Goal: Check status: Check status

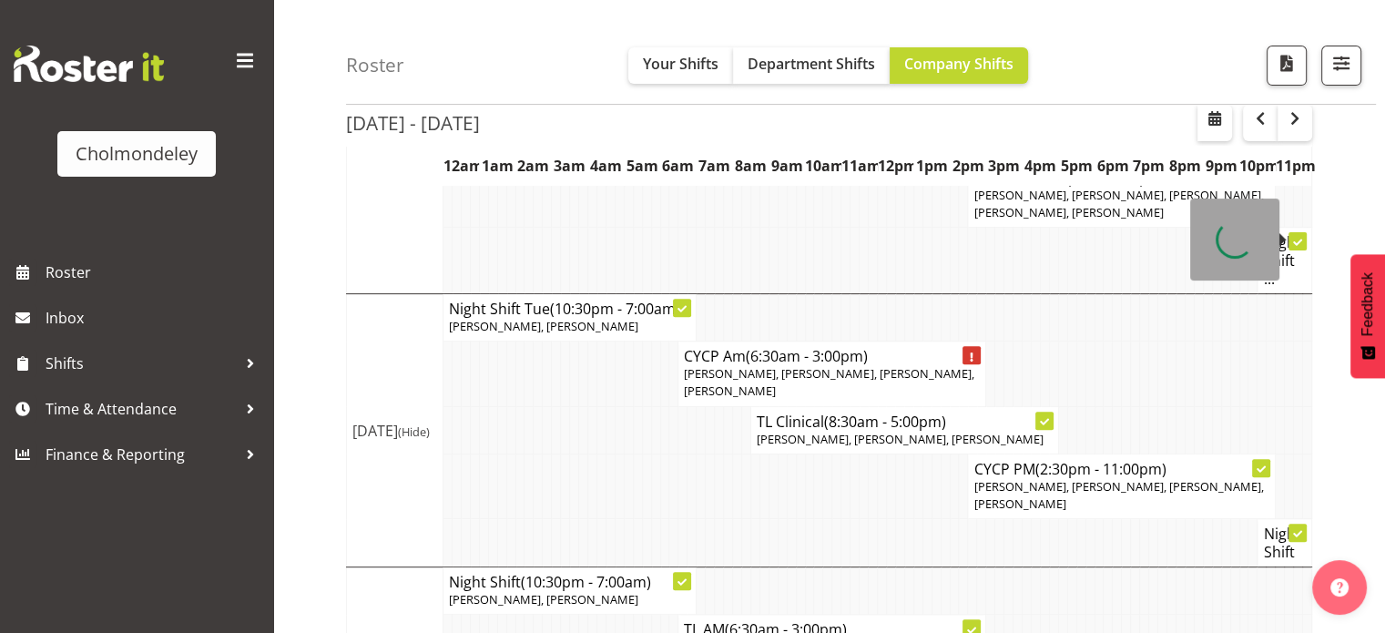
scroll to position [593, 0]
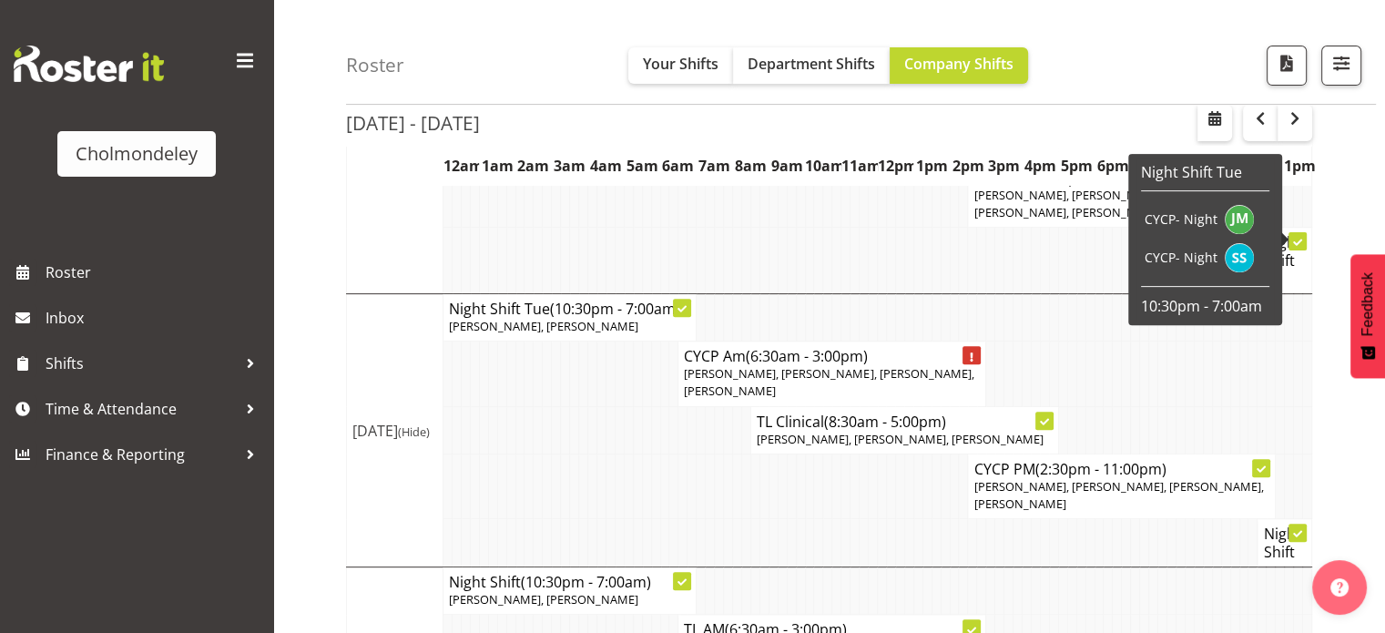
click at [1319, 463] on div "[DATE] - [DATE] [DATE] - [DATE] [DATE] Day Week Fortnight Month calendar Month …" at bounding box center [865, 580] width 1039 height 2002
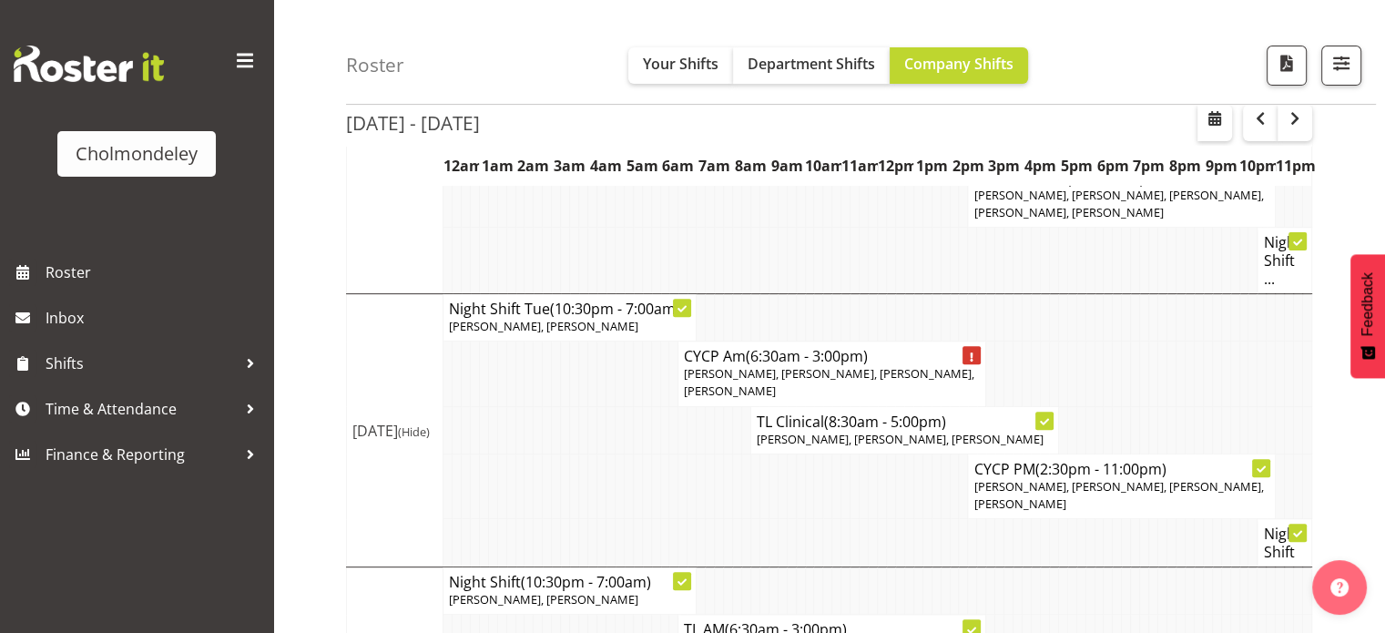
scroll to position [0, 0]
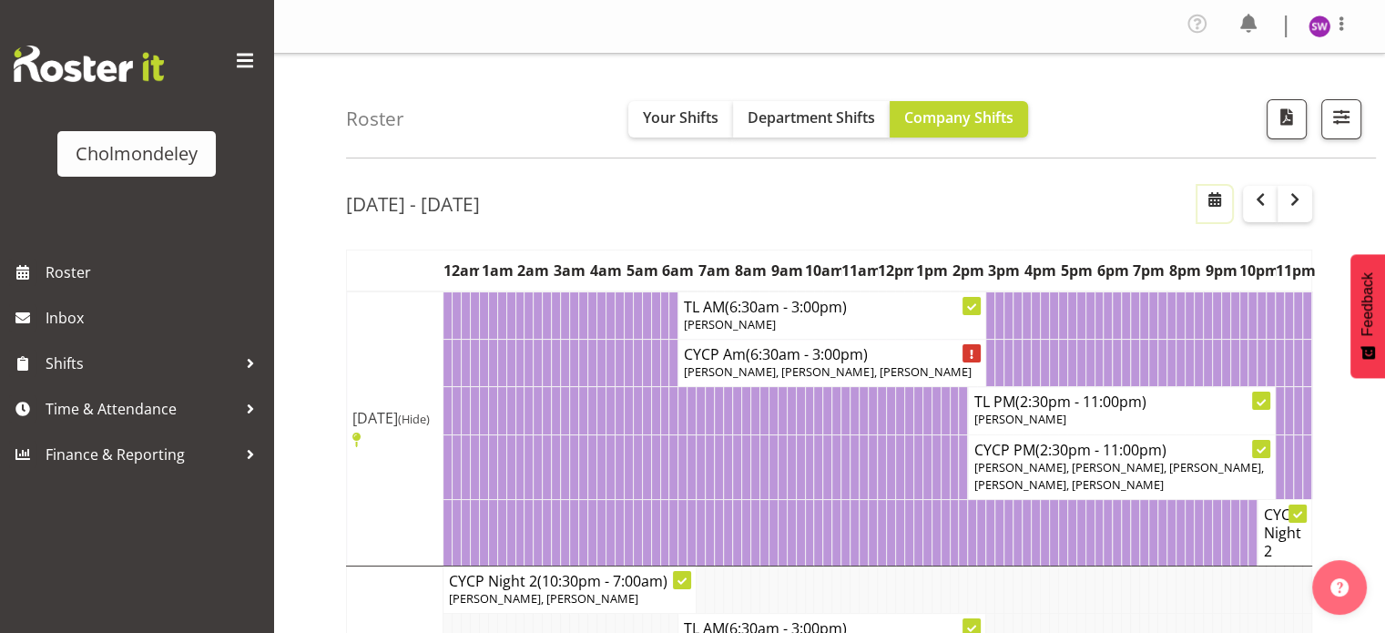
click at [1230, 198] on button "button" at bounding box center [1214, 204] width 35 height 36
select select "7"
select select "2025"
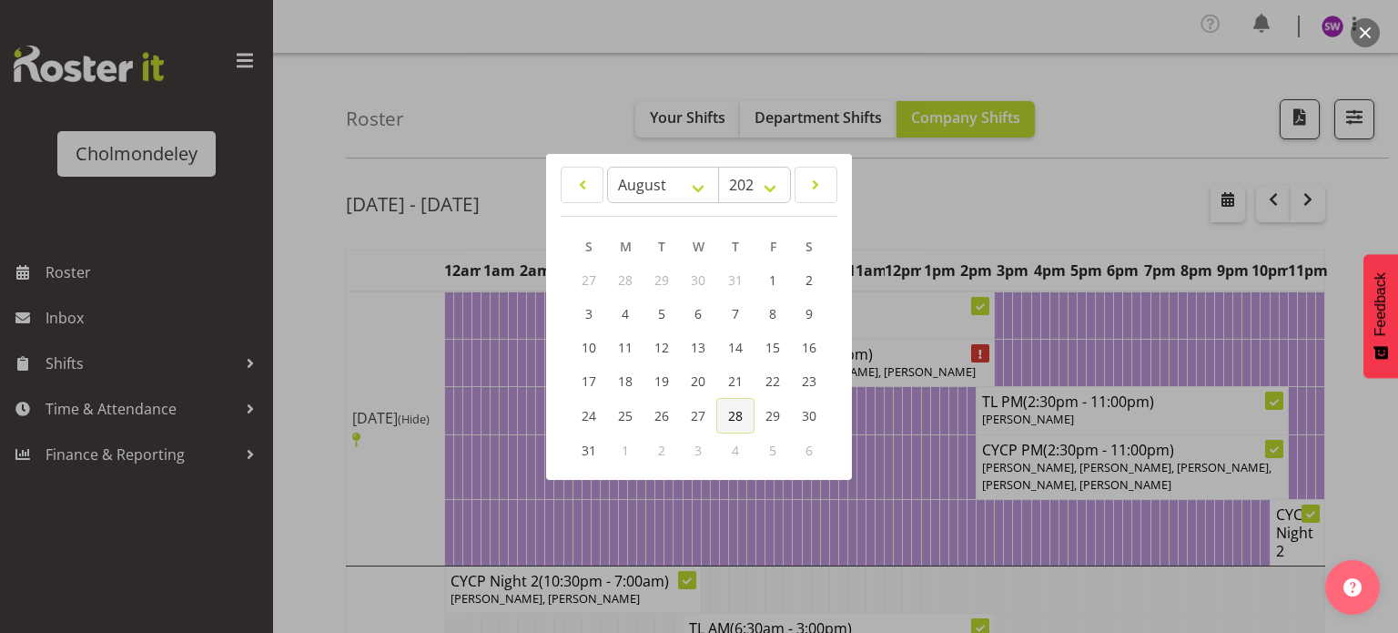
click at [741, 422] on span "28" at bounding box center [735, 415] width 15 height 17
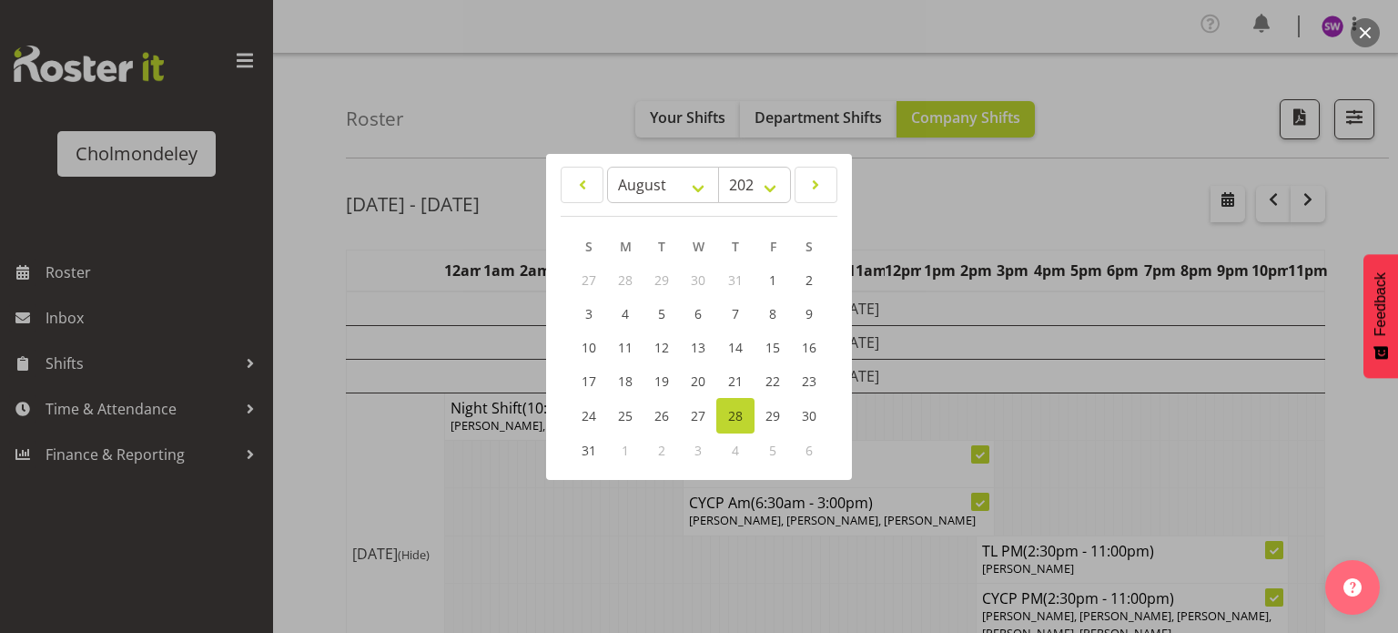
click at [1345, 413] on div at bounding box center [699, 316] width 1398 height 633
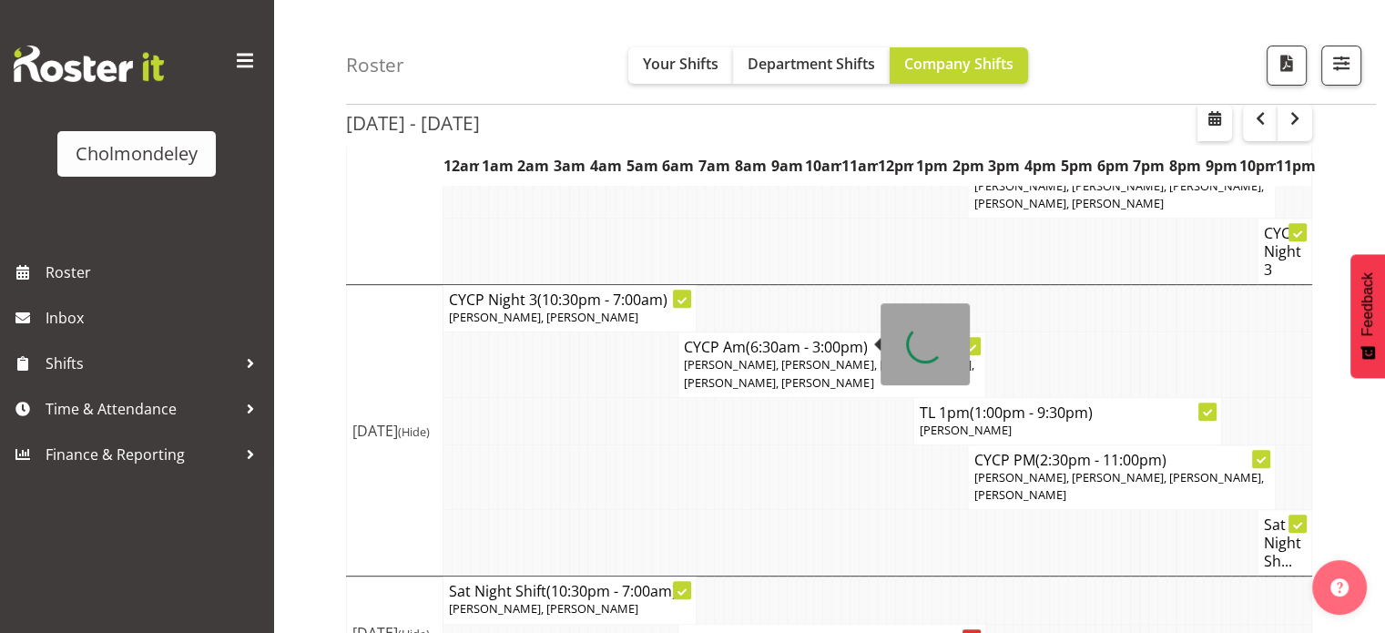
scroll to position [786, 0]
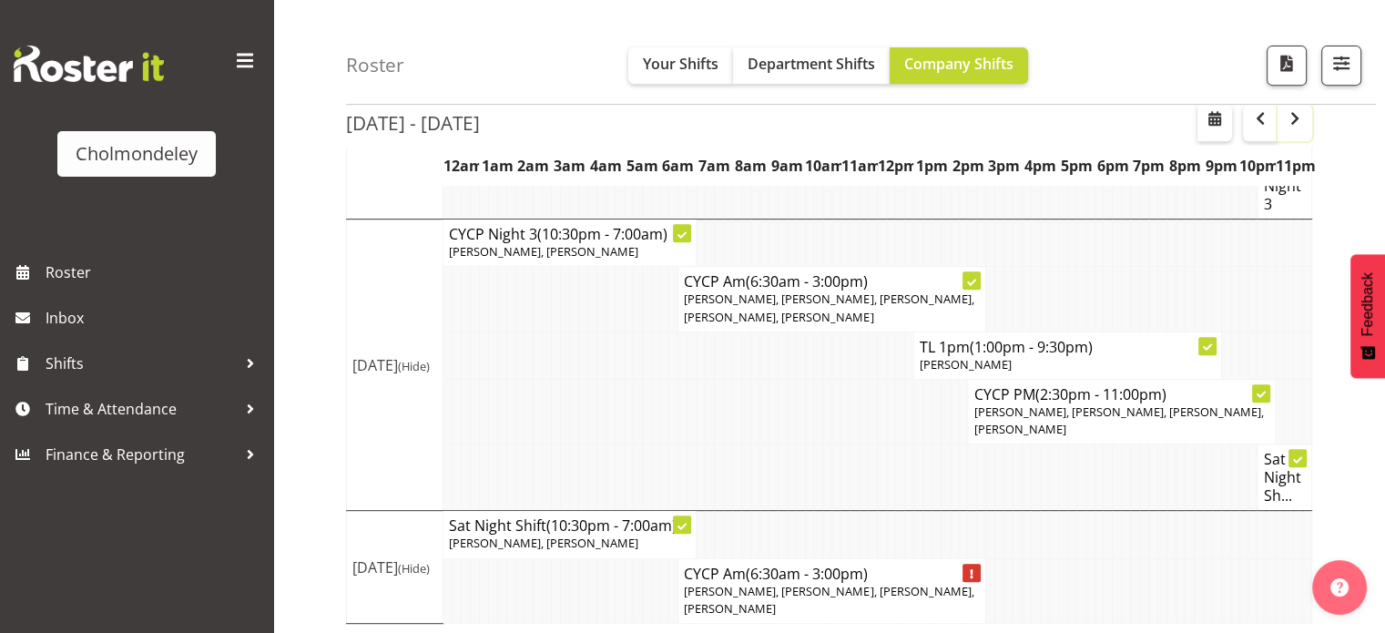
click at [1288, 118] on span "button" at bounding box center [1294, 118] width 22 height 22
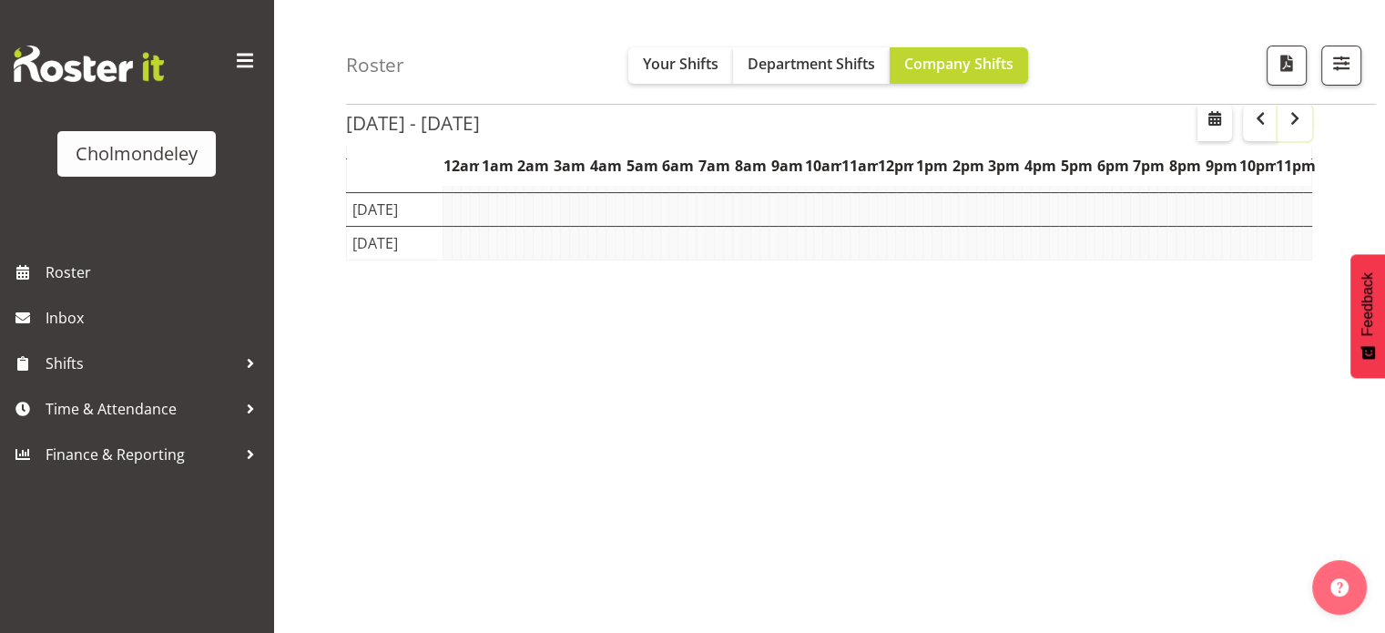
scroll to position [267, 0]
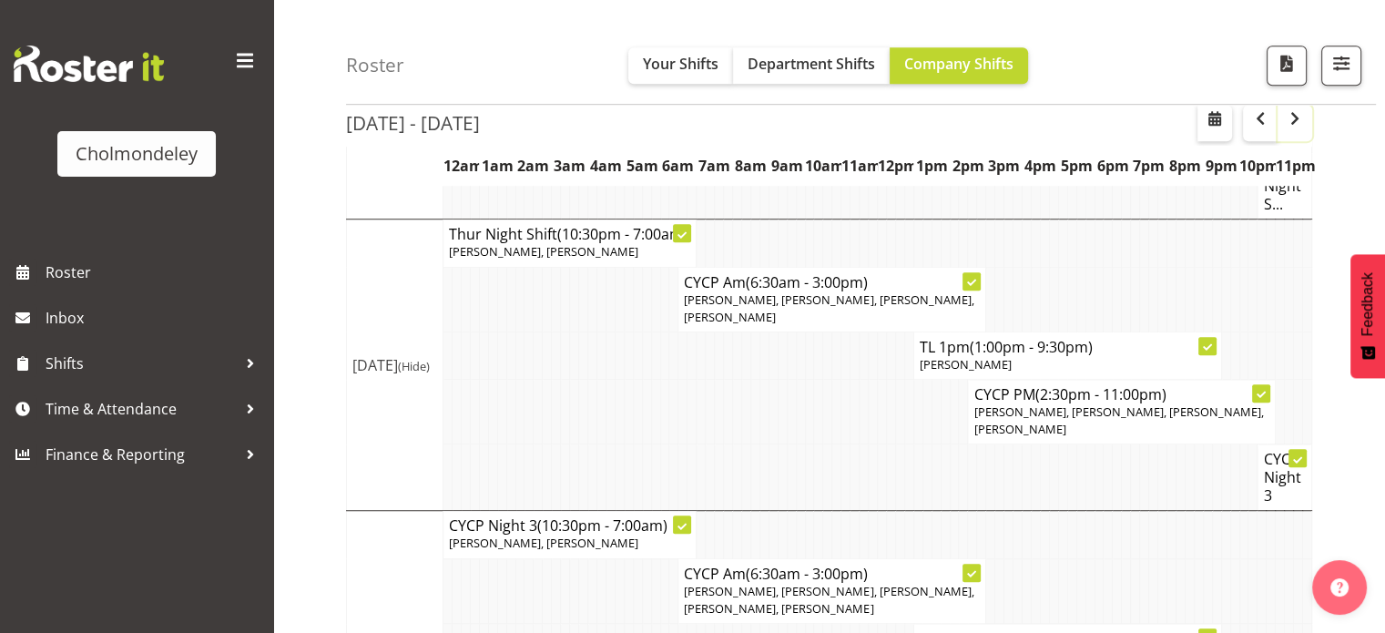
scroll to position [1234, 0]
click at [1293, 119] on span "button" at bounding box center [1294, 118] width 22 height 22
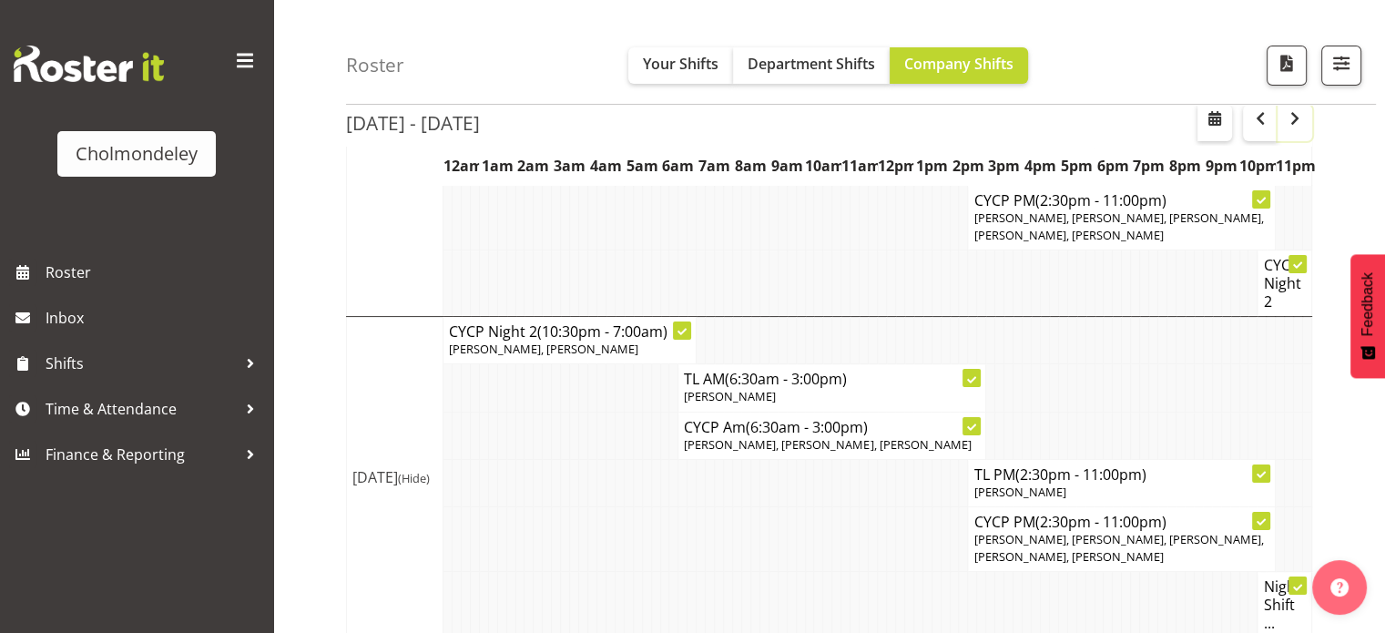
scroll to position [1234, 0]
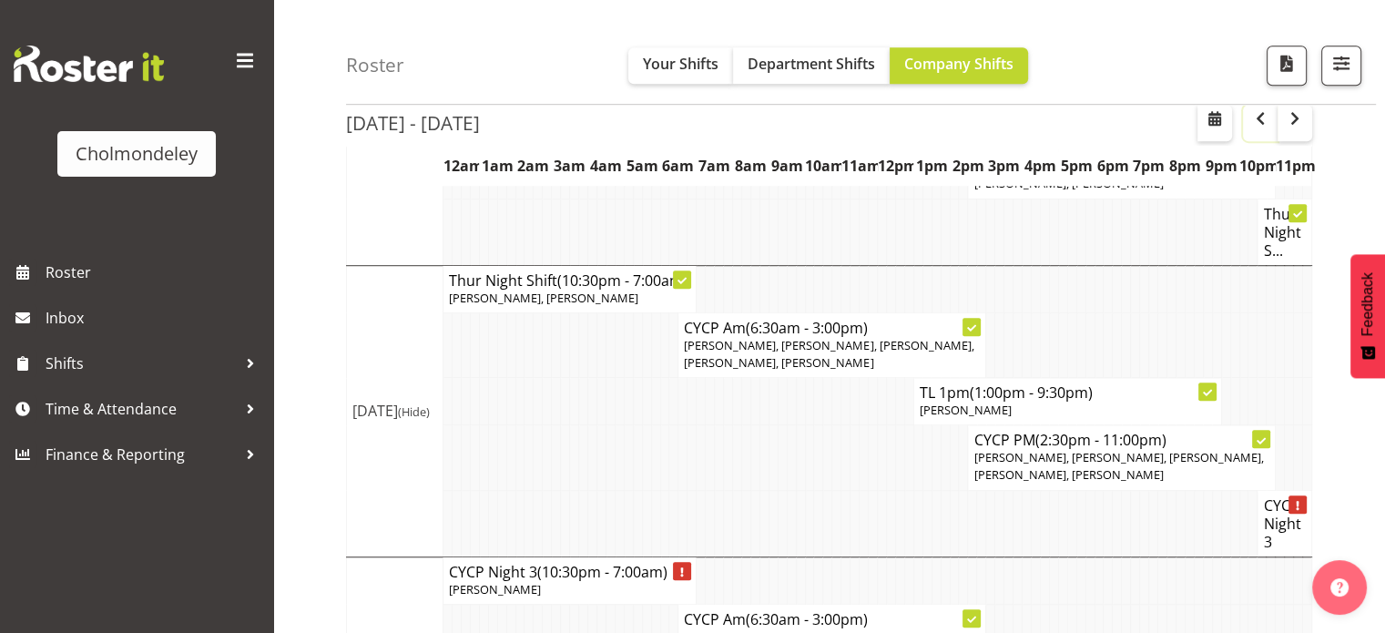
click at [1259, 127] on span "button" at bounding box center [1260, 118] width 22 height 22
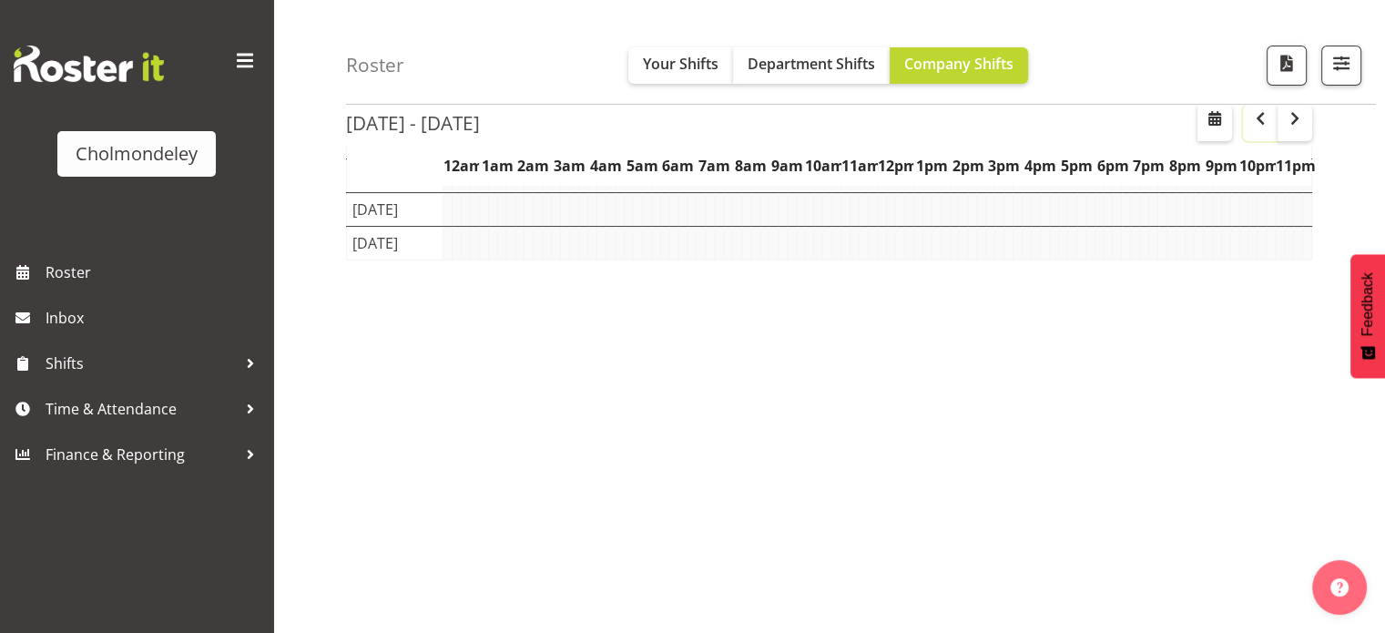
scroll to position [267, 0]
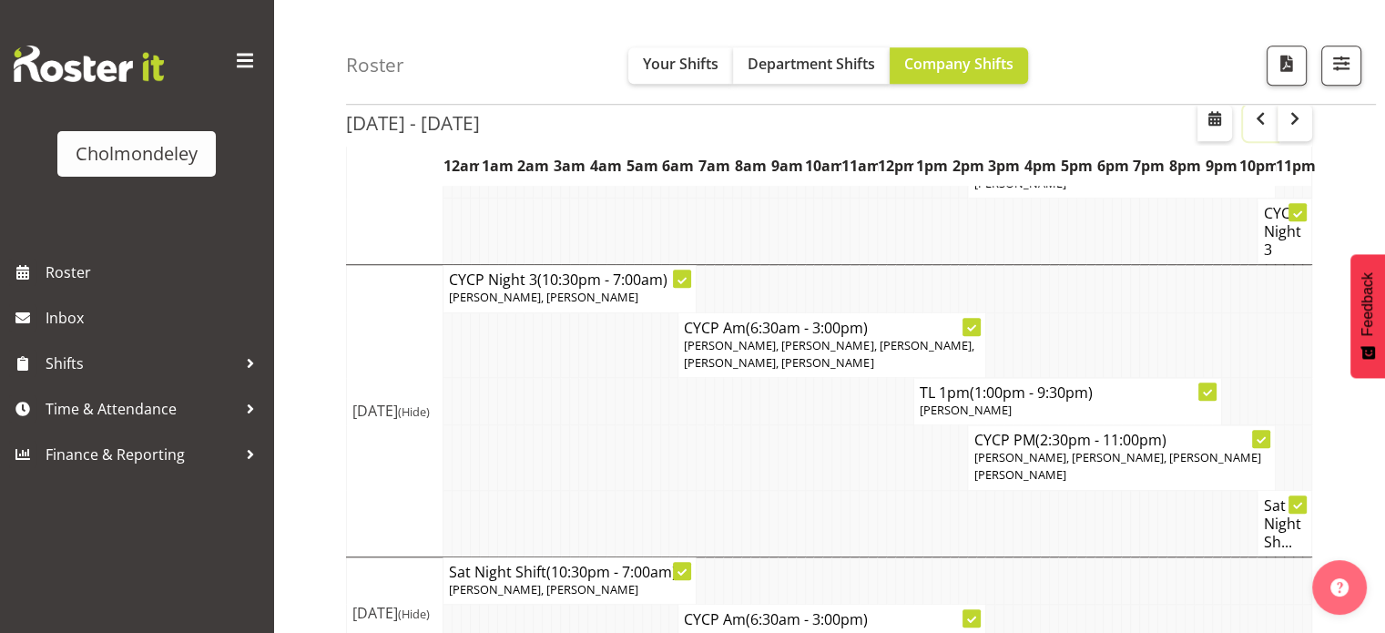
scroll to position [1522, 0]
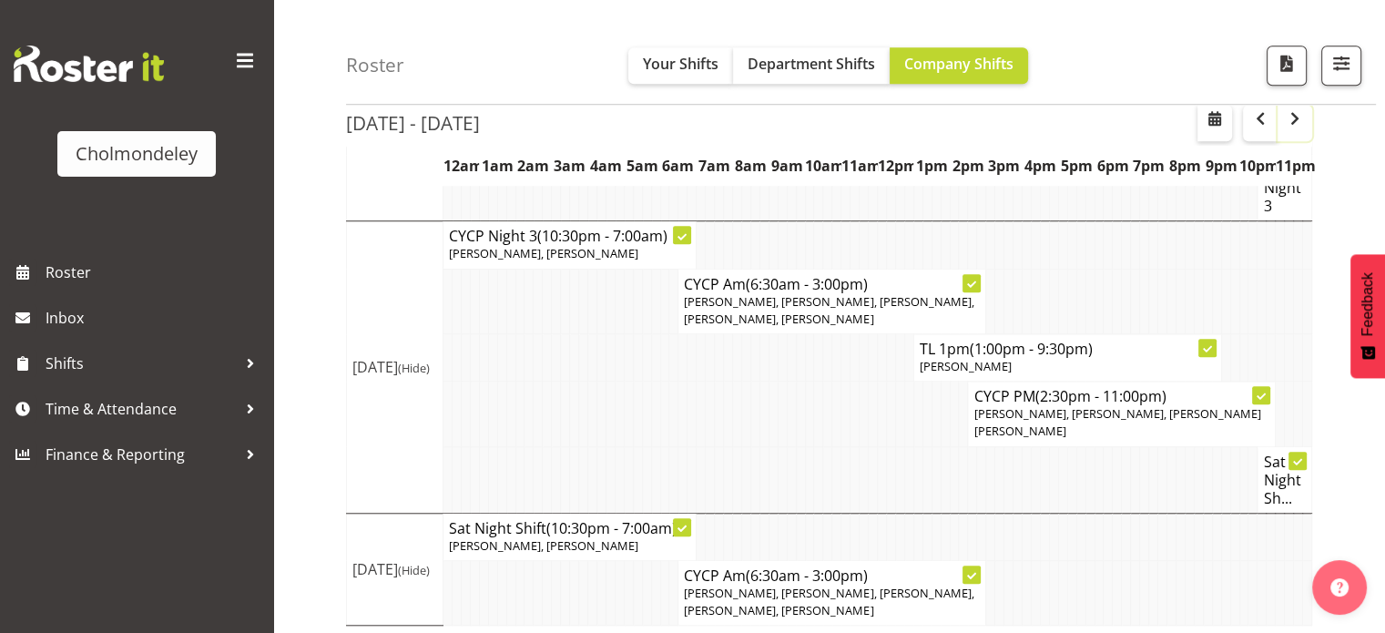
click at [1297, 129] on button "button" at bounding box center [1294, 123] width 35 height 36
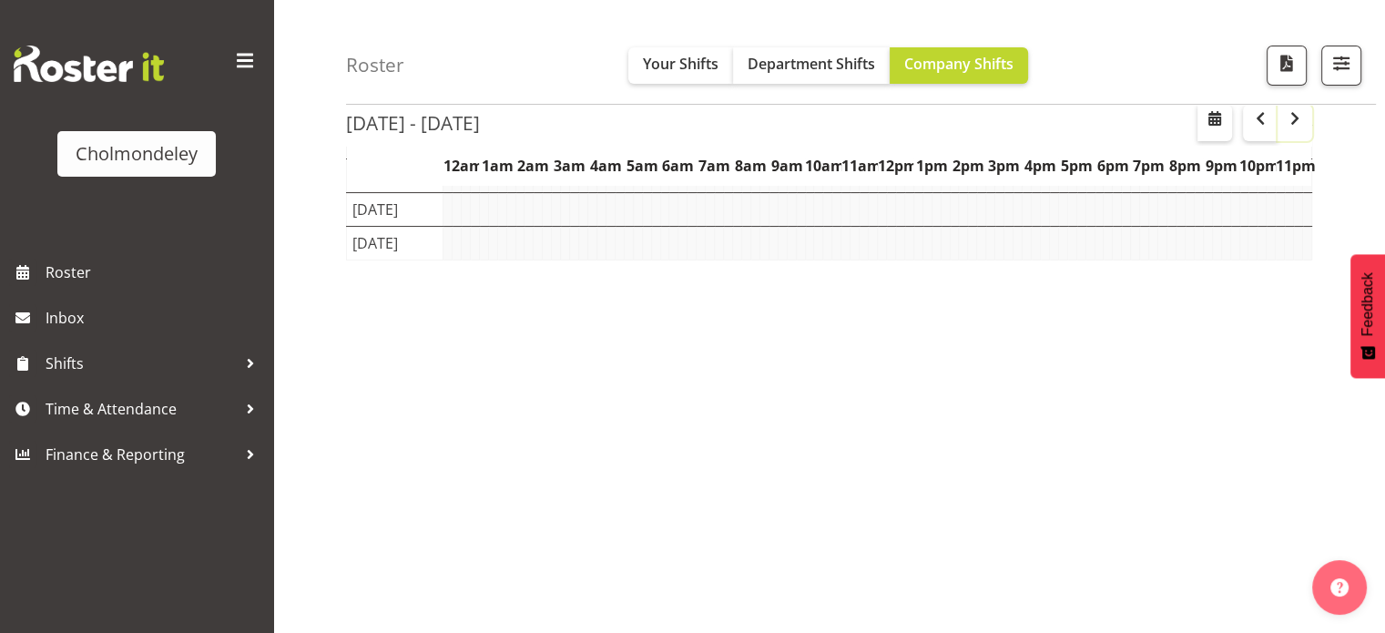
scroll to position [267, 0]
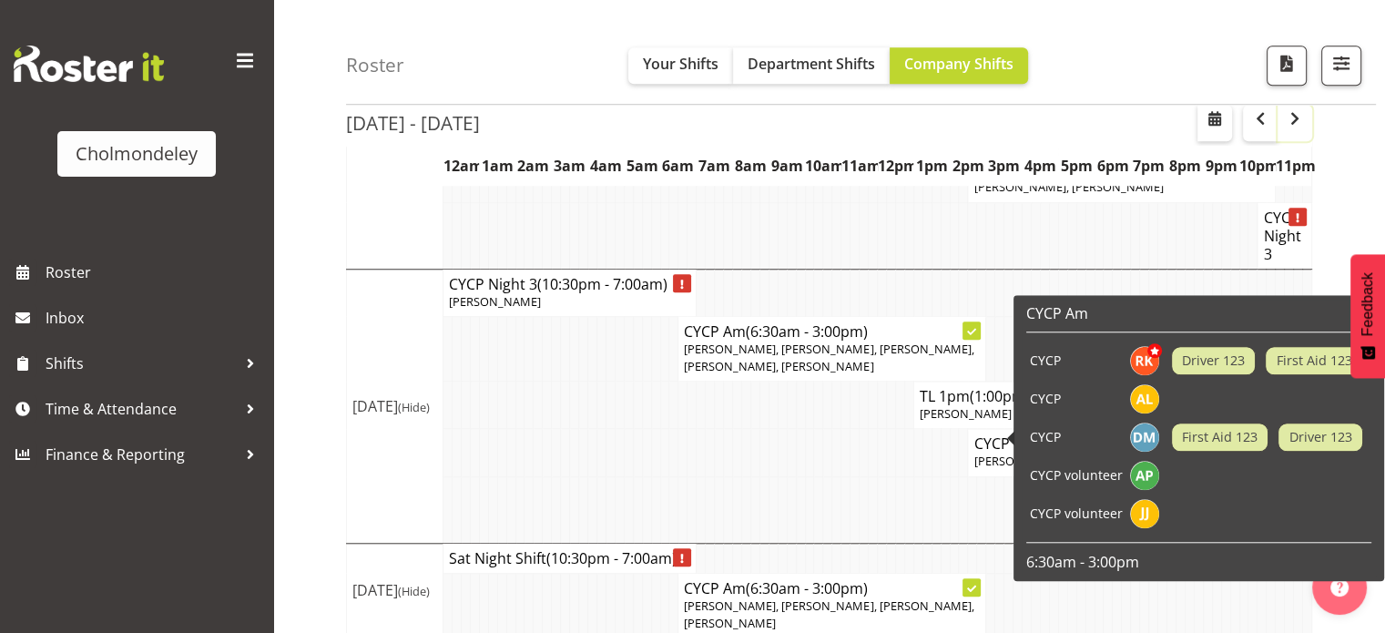
scroll to position [1534, 0]
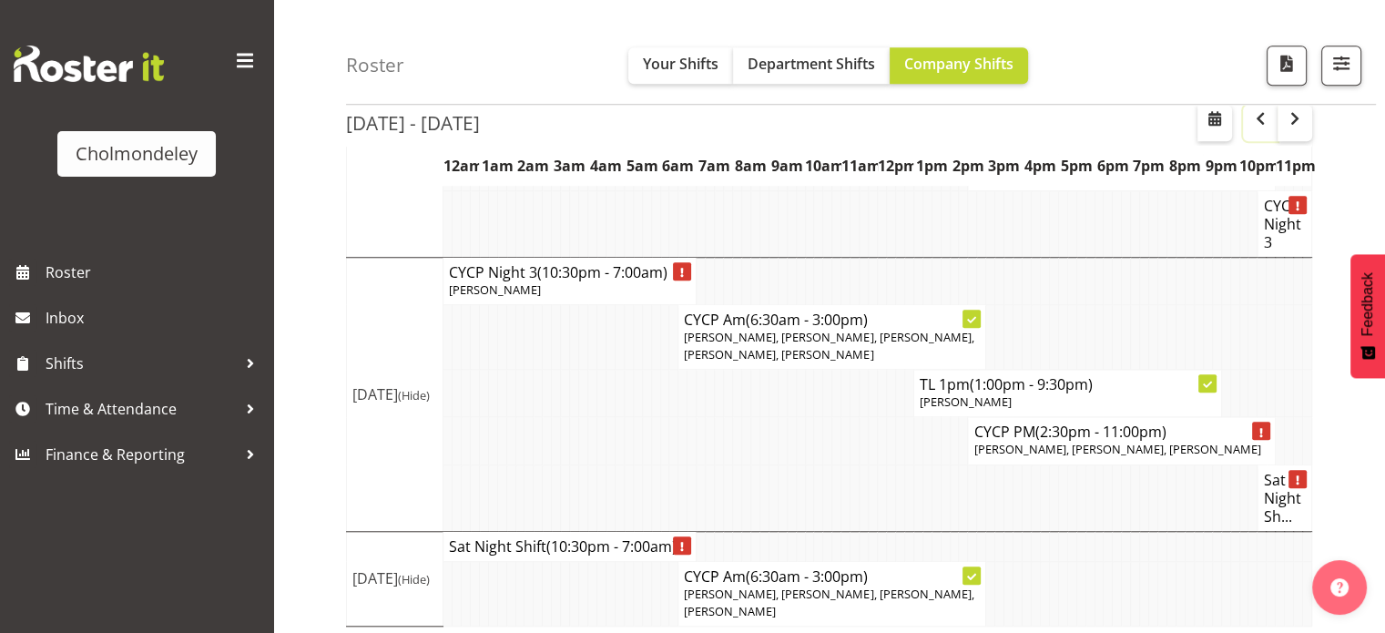
click at [1253, 125] on span "button" at bounding box center [1260, 118] width 22 height 22
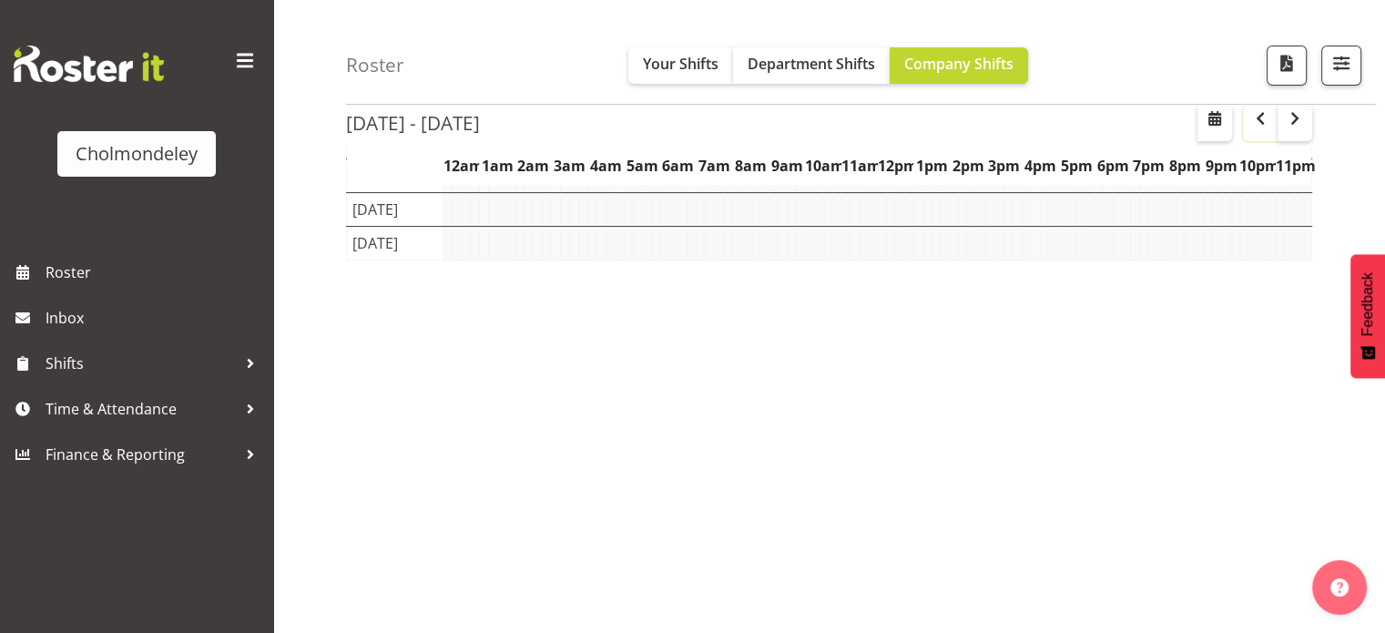
scroll to position [267, 0]
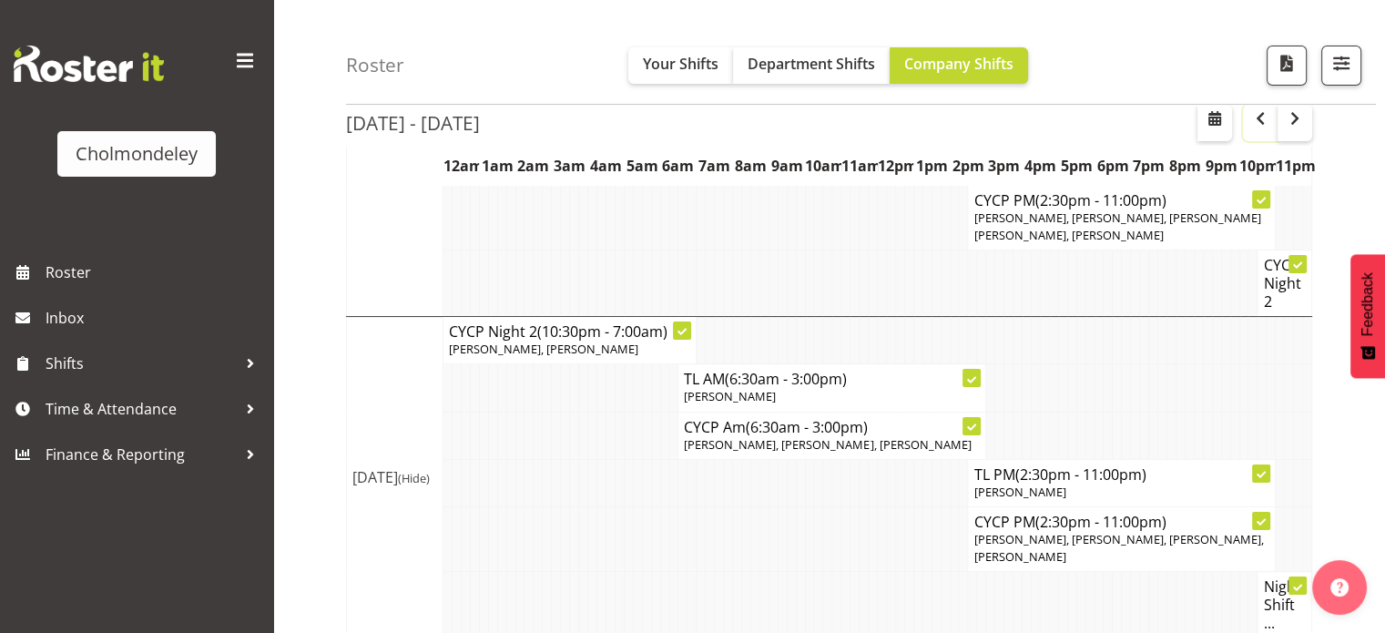
scroll to position [1522, 0]
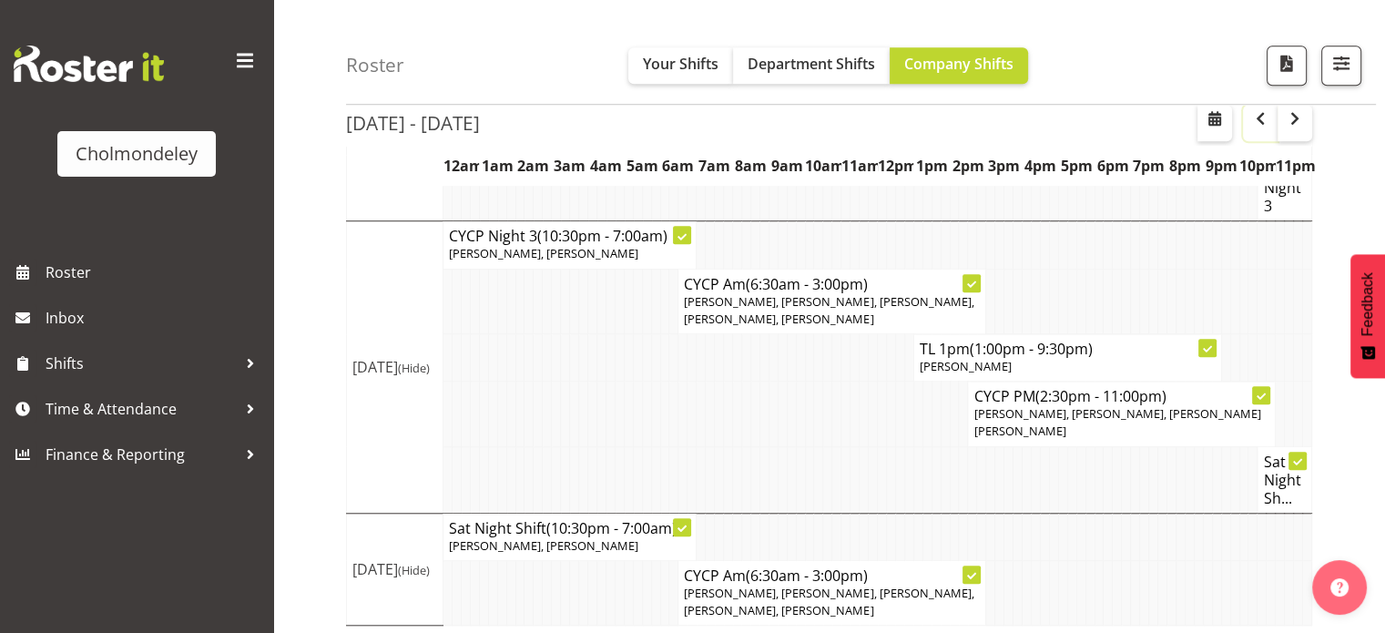
click at [1256, 119] on span "button" at bounding box center [1260, 118] width 22 height 22
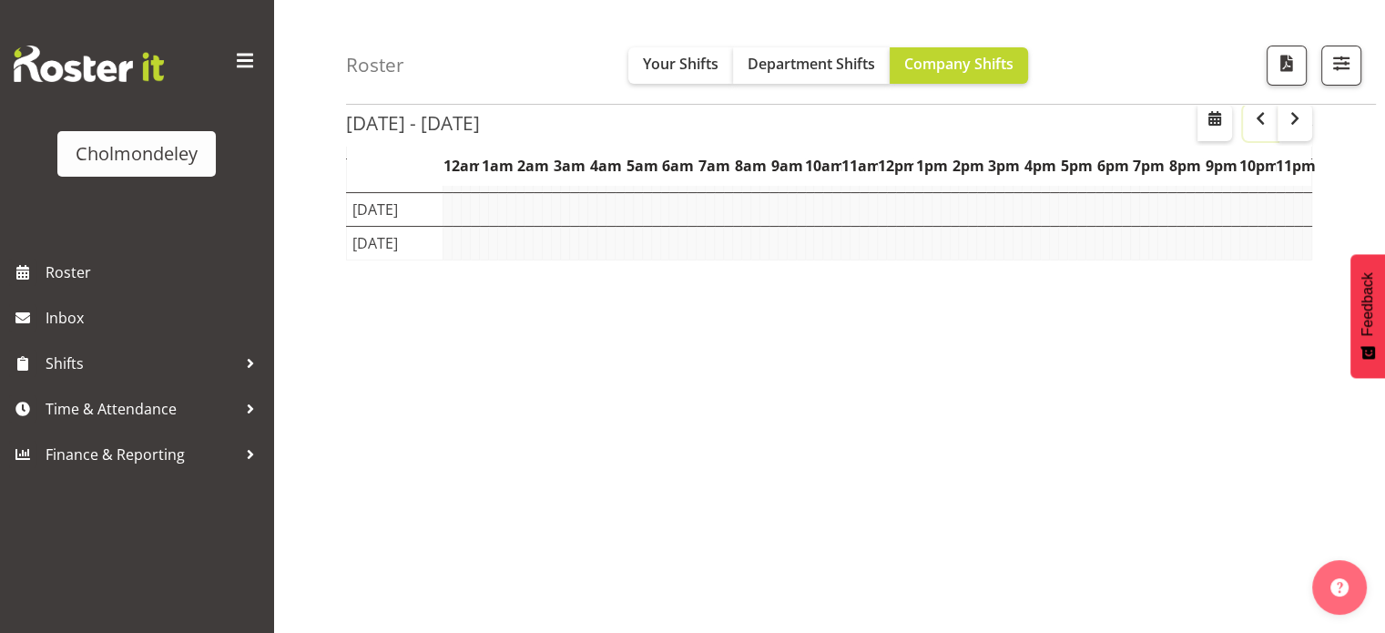
scroll to position [267, 0]
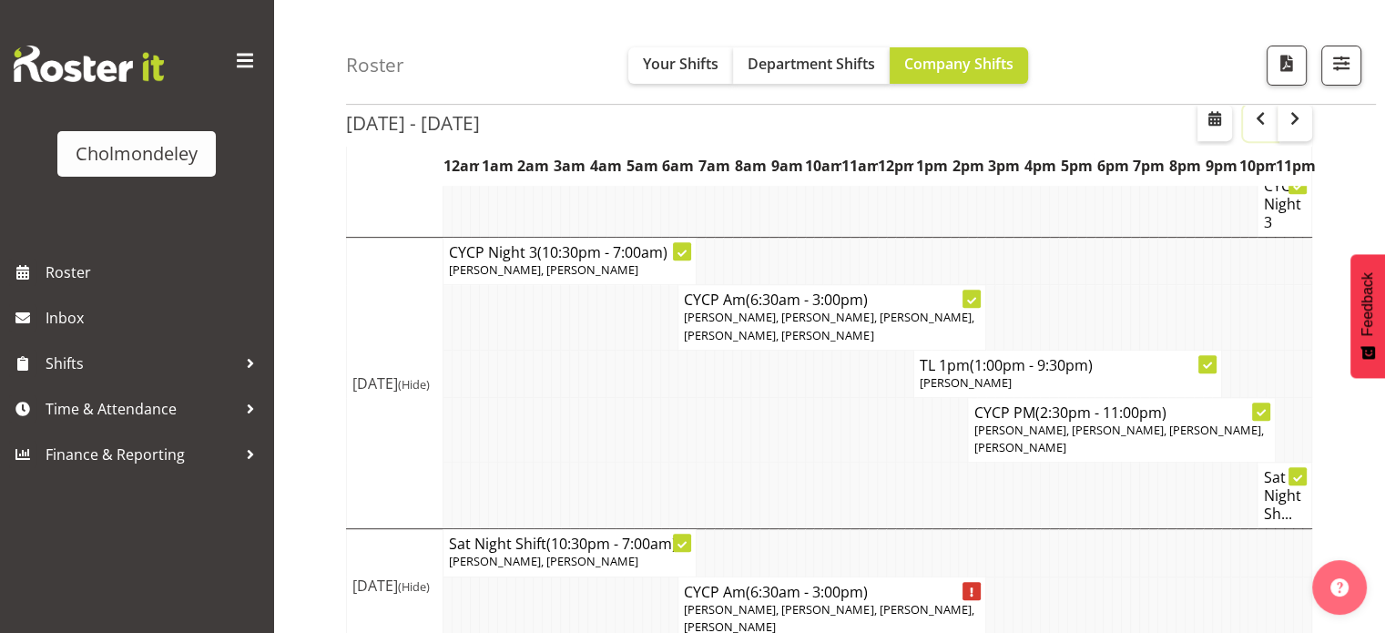
scroll to position [786, 0]
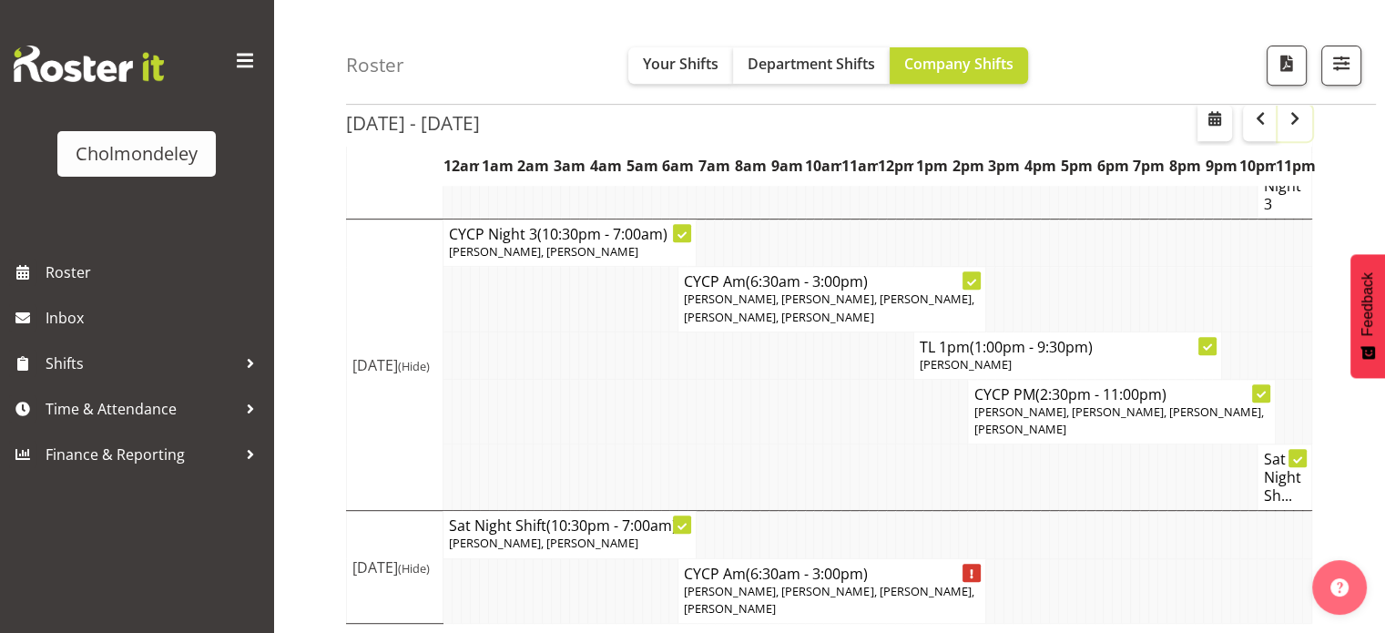
click at [1295, 117] on span "button" at bounding box center [1294, 118] width 22 height 22
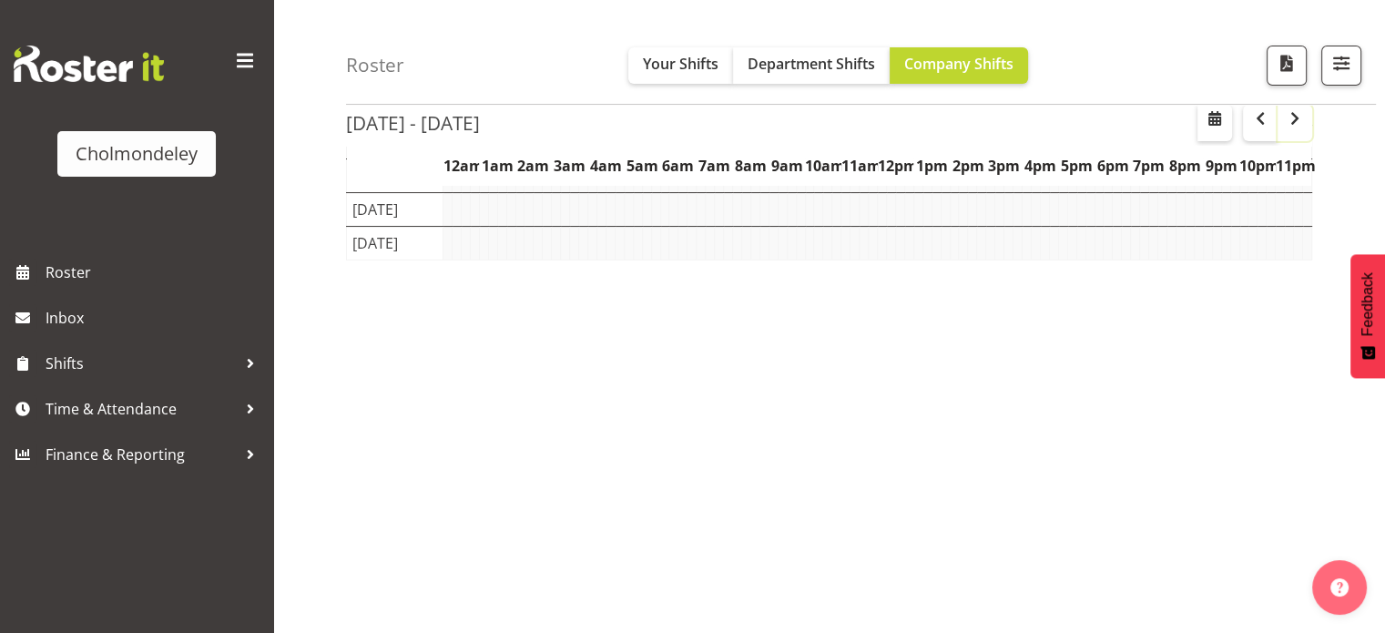
scroll to position [267, 0]
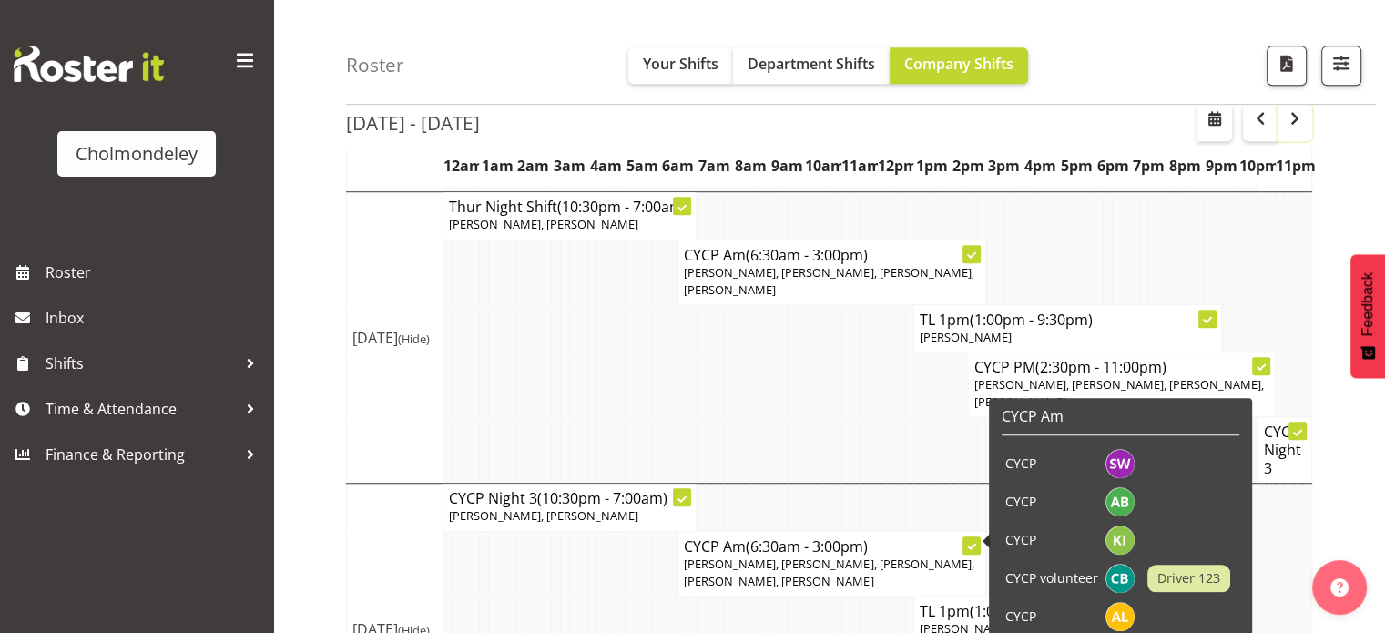
scroll to position [1522, 0]
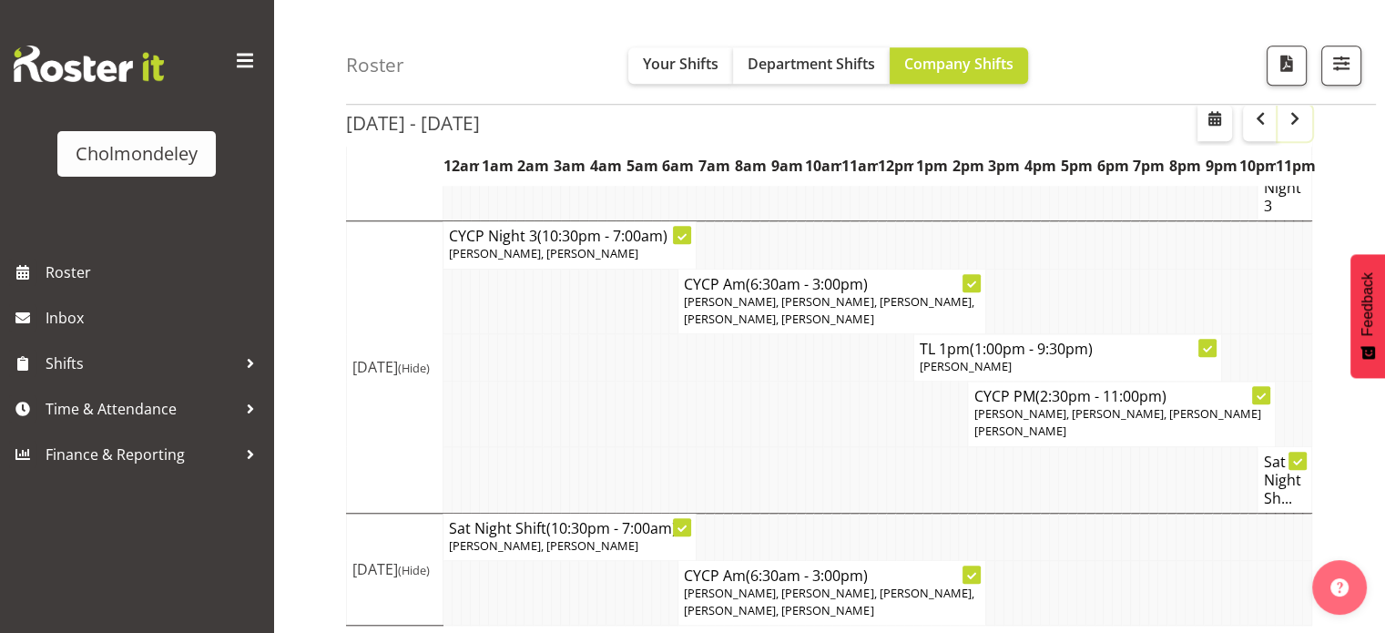
click at [1296, 118] on span "button" at bounding box center [1294, 118] width 22 height 22
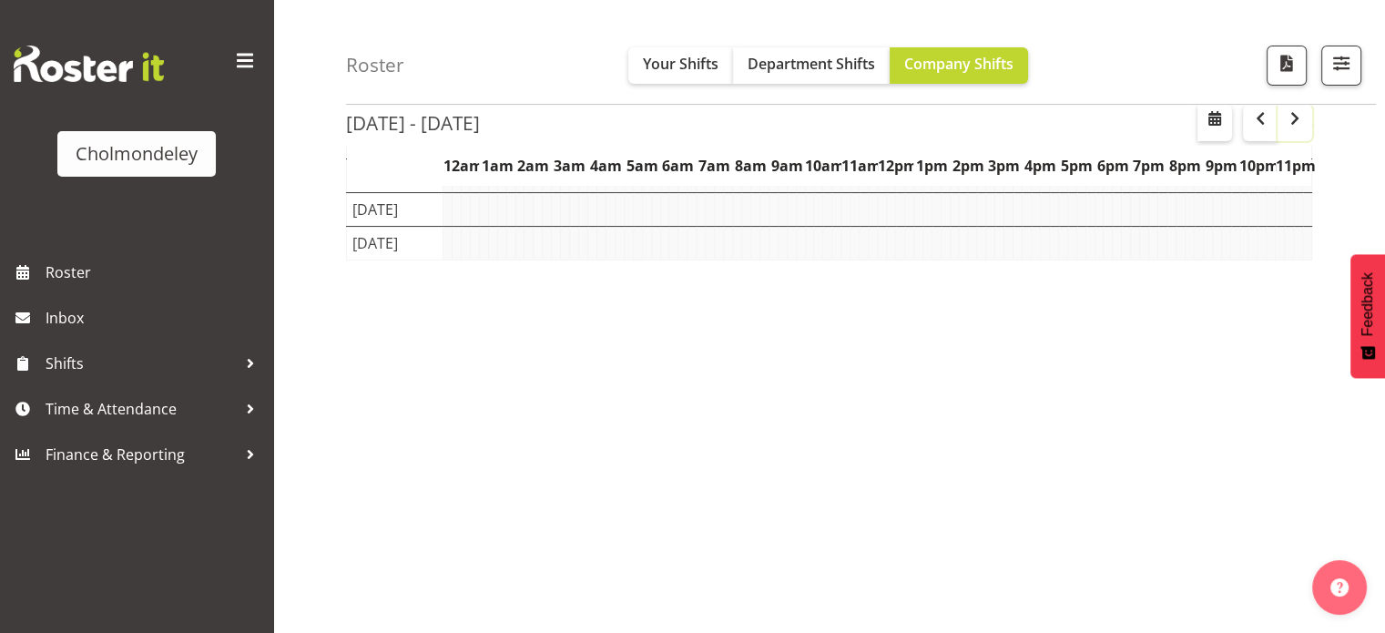
scroll to position [267, 0]
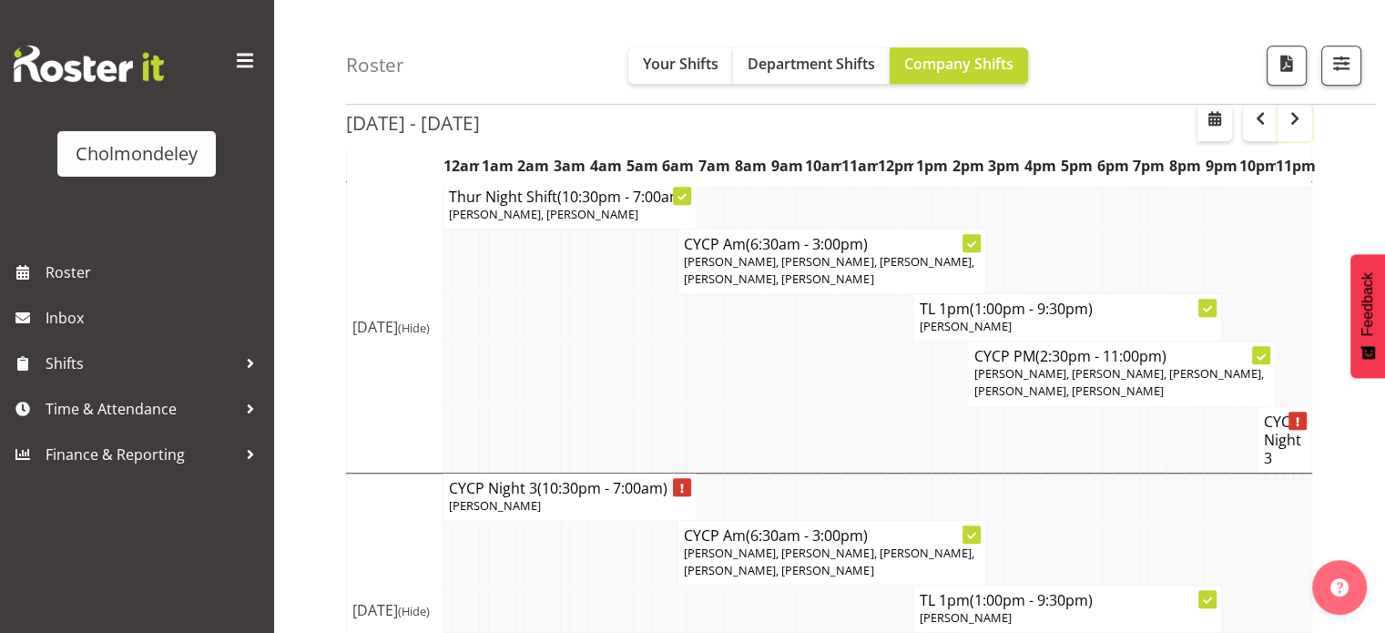
scroll to position [1534, 0]
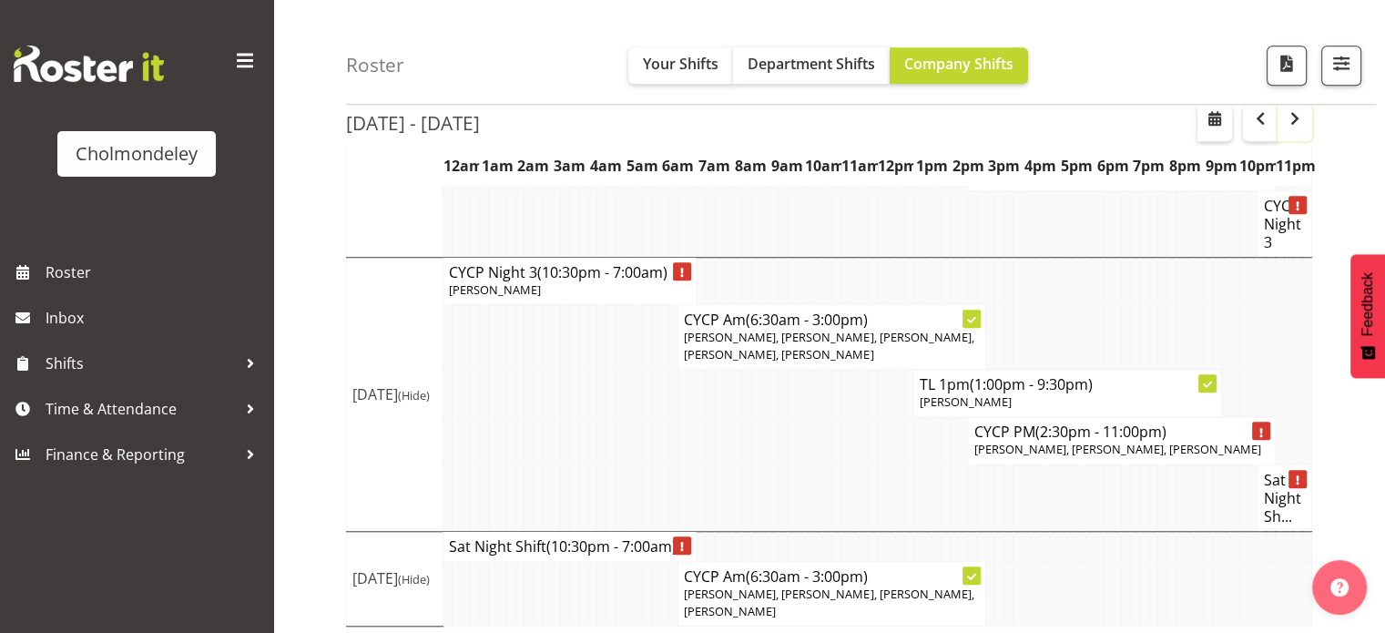
click at [1289, 126] on span "button" at bounding box center [1294, 118] width 22 height 22
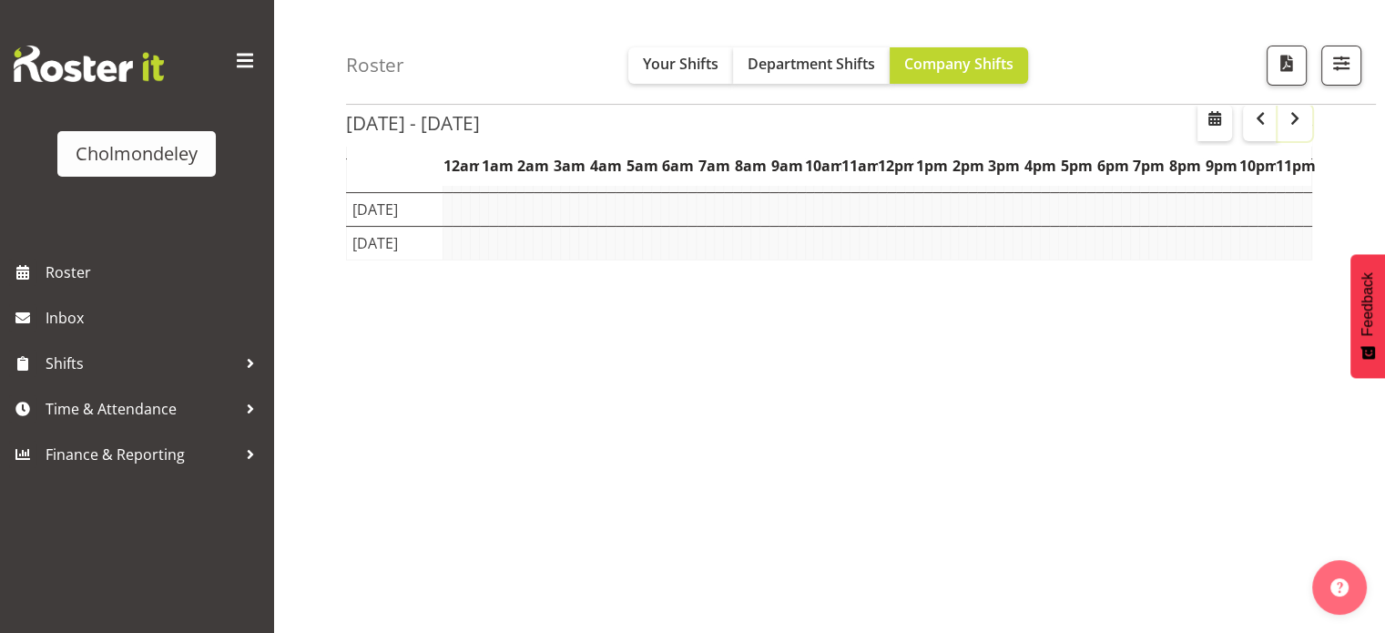
scroll to position [267, 0]
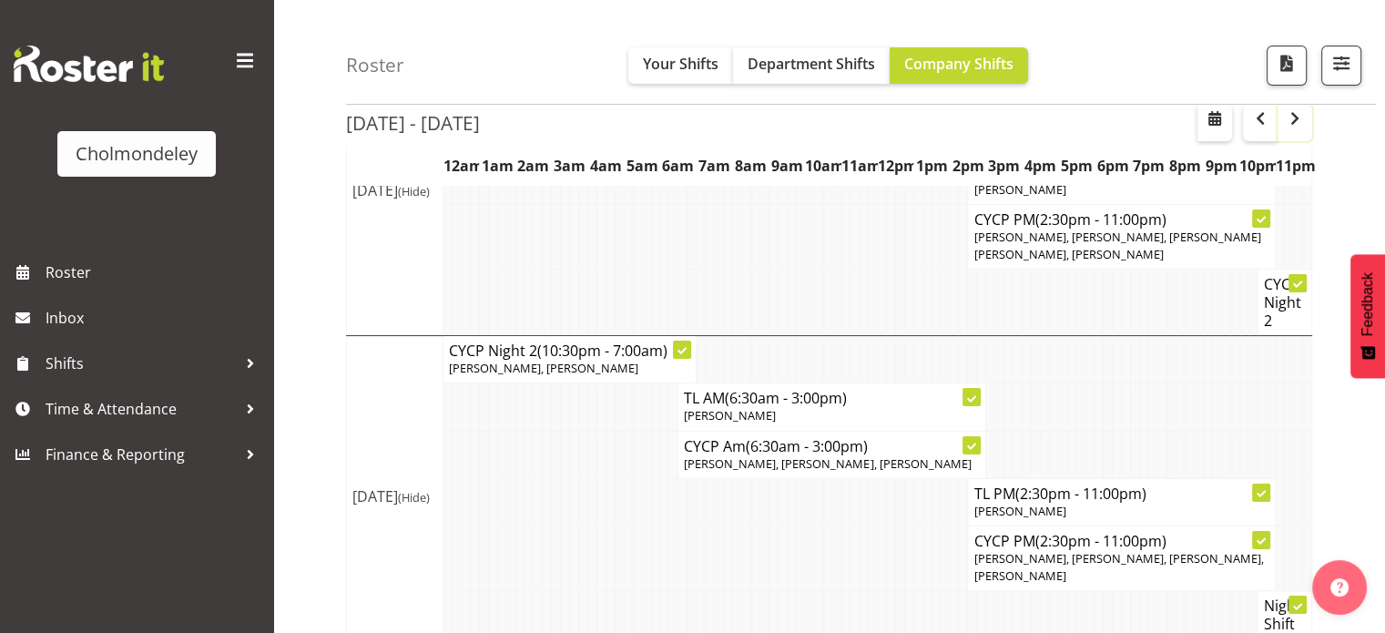
scroll to position [801, 0]
